Goal: Information Seeking & Learning: Learn about a topic

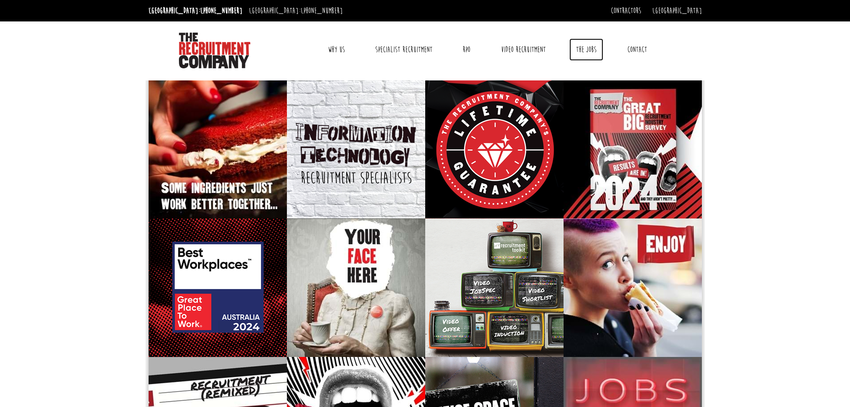
click at [583, 46] on link "The Jobs" at bounding box center [587, 49] width 34 height 22
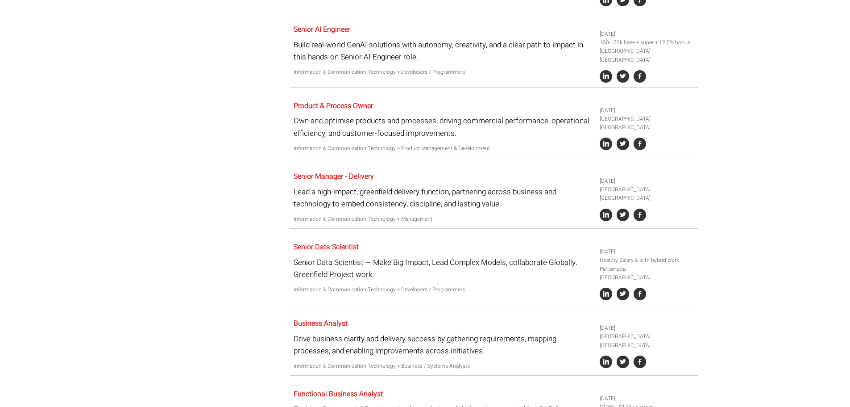
scroll to position [381, 0]
click at [296, 317] on link "Business Analyst" at bounding box center [321, 322] width 54 height 11
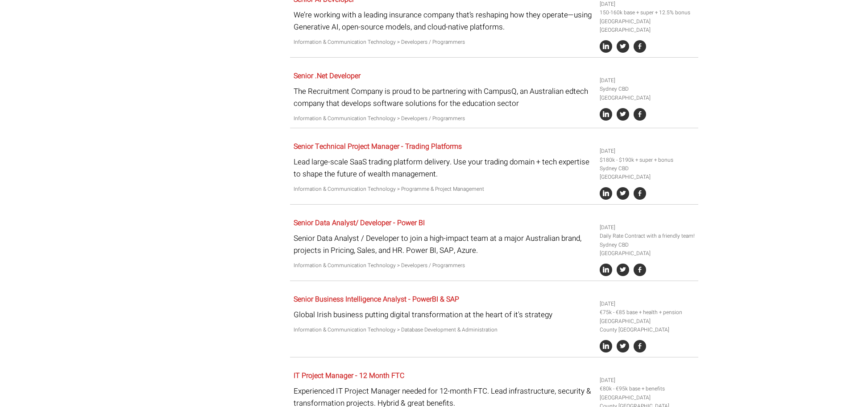
scroll to position [851, 0]
click at [392, 217] on link "Senior Data Analyst/ Developer - Power BI" at bounding box center [359, 222] width 131 height 11
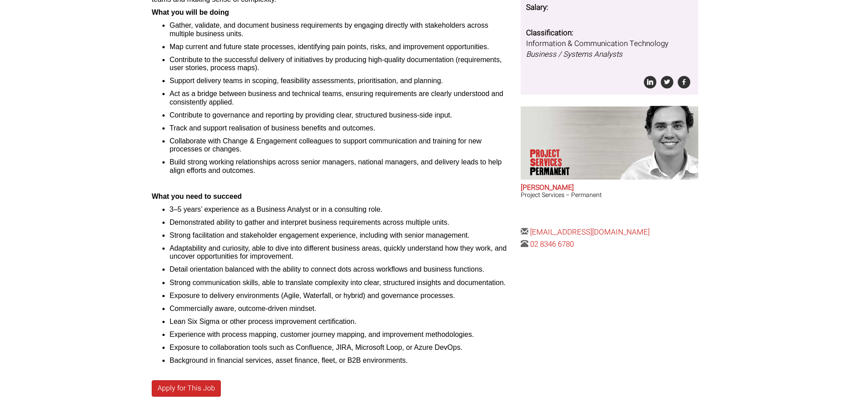
scroll to position [199, 0]
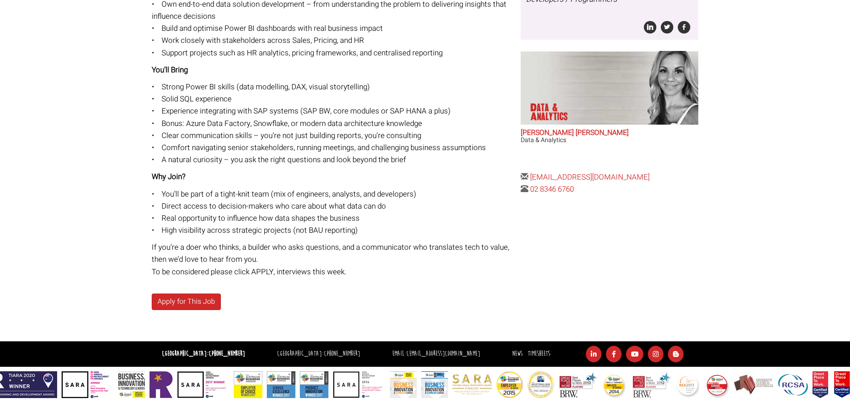
scroll to position [275, 0]
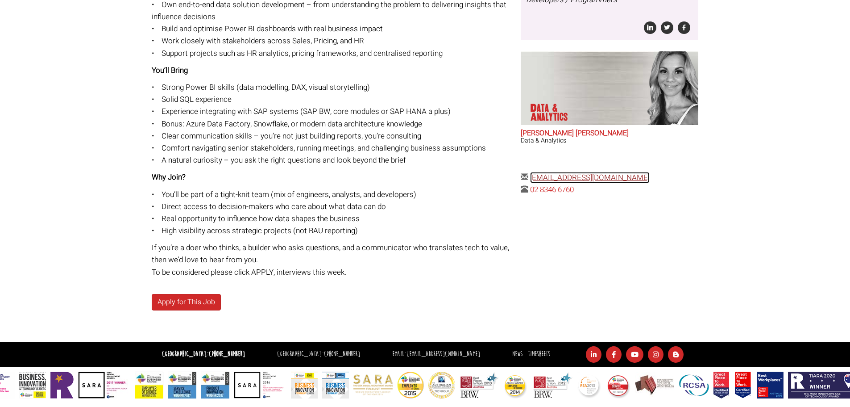
click at [642, 179] on link "amj@therecruitmentcompany.com" at bounding box center [590, 177] width 120 height 11
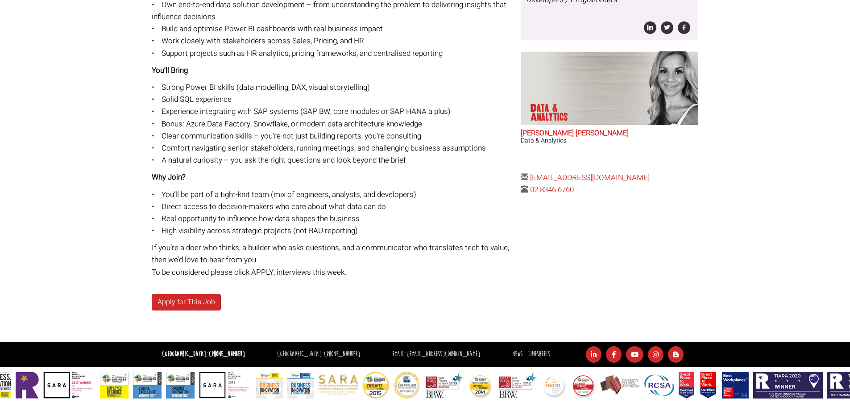
scroll to position [0, 0]
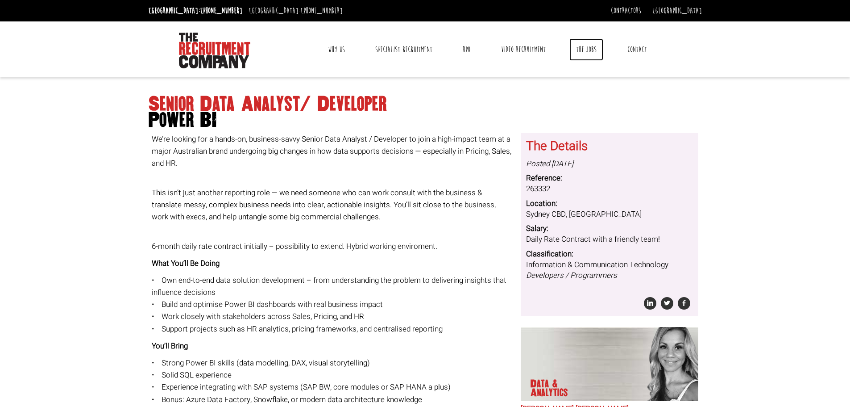
click at [586, 49] on link "The Jobs" at bounding box center [587, 49] width 34 height 22
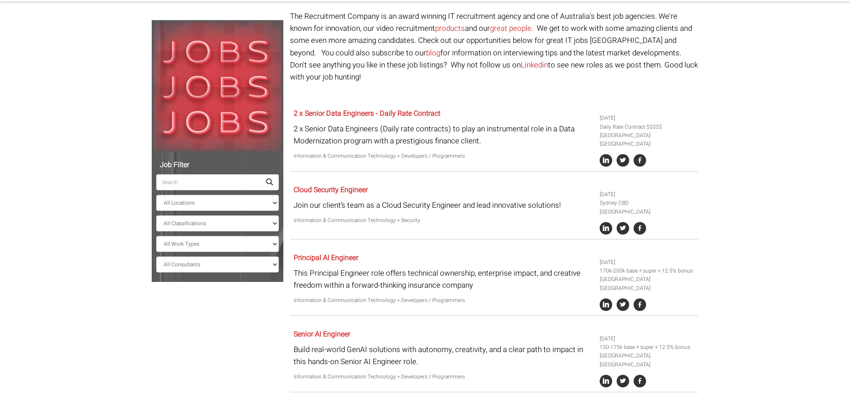
scroll to position [89, 0]
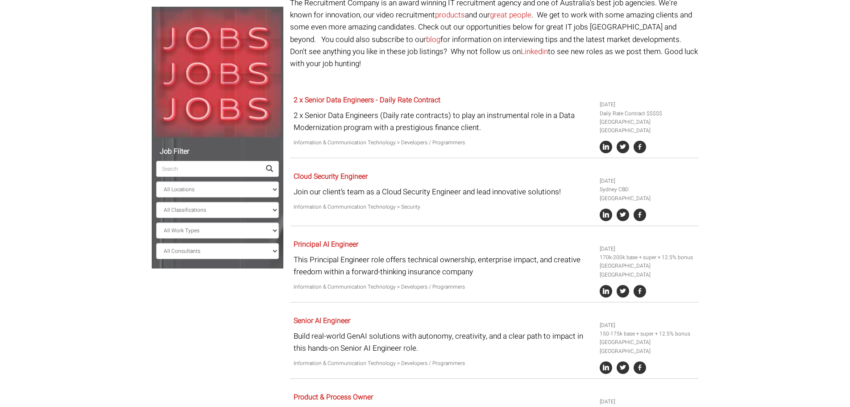
click at [268, 199] on ul "All Locations [GEOGRAPHIC_DATA] [GEOGRAPHIC_DATA] [GEOGRAPHIC_DATA] [GEOGRAPHIC…" at bounding box center [217, 201] width 123 height 116
click at [267, 190] on select "All Locations Sydney Melbourne Ireland Sydney CBD Parramatta Circular Quay Nort…" at bounding box center [217, 189] width 123 height 16
click at [271, 207] on select "All Classifications Banking & Financial Services Information & Communication Te…" at bounding box center [217, 210] width 123 height 16
click at [268, 231] on select "All Work Types Full Time Part Time Casual Contract / Temp" at bounding box center [217, 230] width 123 height 16
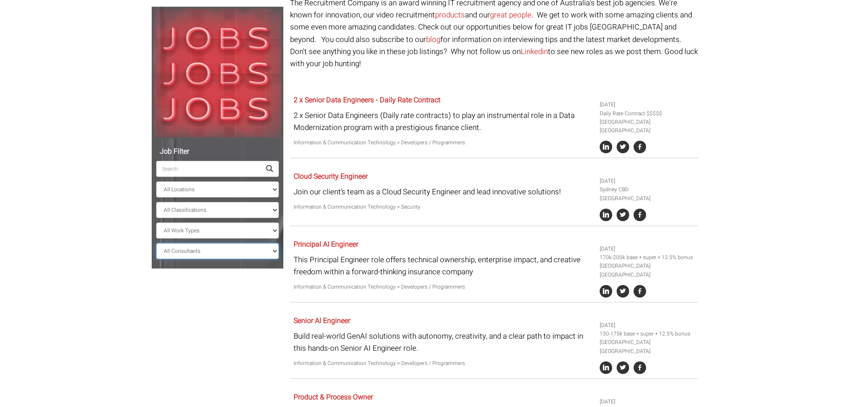
click at [271, 255] on select "All Consultants Adam - Infrastructure, Cloud & DevOps, Contract Amanda - Infras…" at bounding box center [217, 251] width 123 height 16
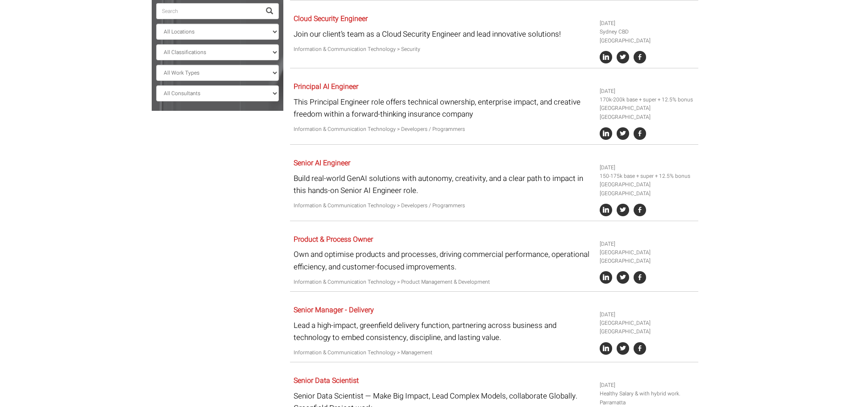
scroll to position [312, 0]
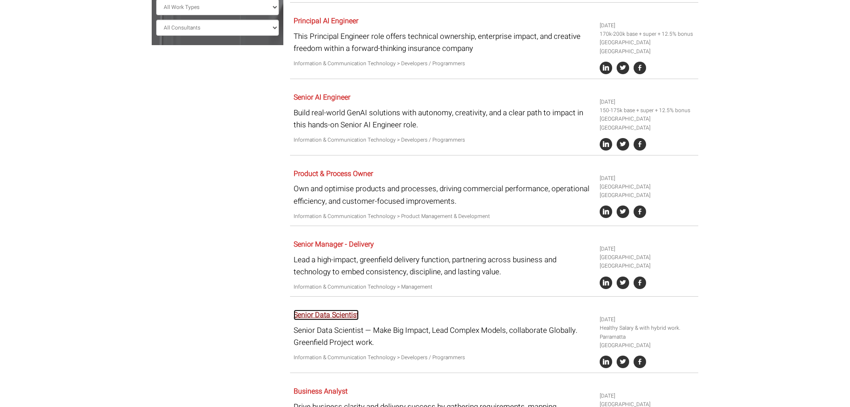
click at [346, 309] on link "Senior Data Scientist" at bounding box center [326, 314] width 65 height 11
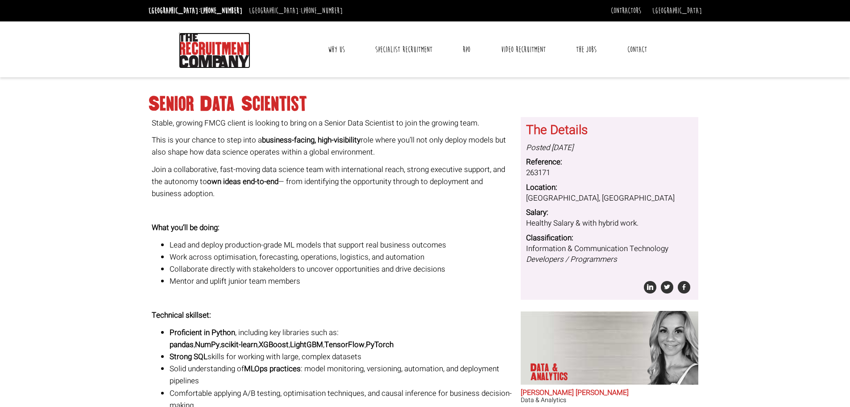
drag, startPoint x: 192, startPoint y: 50, endPoint x: 198, endPoint y: 67, distance: 17.9
click at [192, 50] on img at bounding box center [214, 51] width 71 height 36
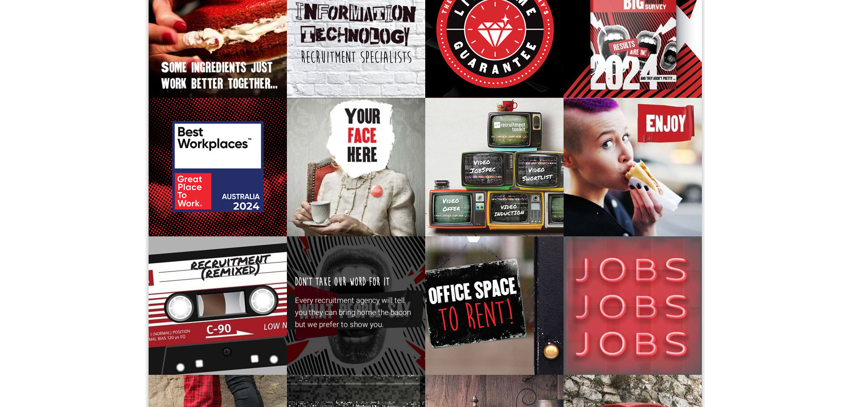
scroll to position [7, 0]
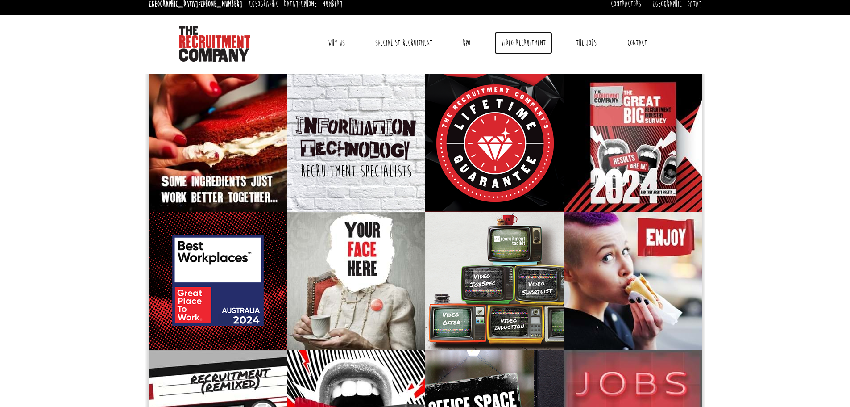
click at [537, 44] on link "Video Recruitment" at bounding box center [524, 43] width 58 height 22
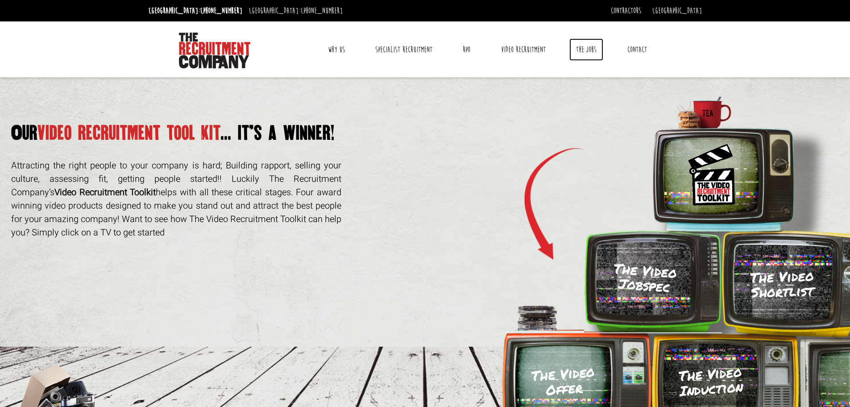
click at [596, 54] on link "The Jobs" at bounding box center [587, 49] width 34 height 22
